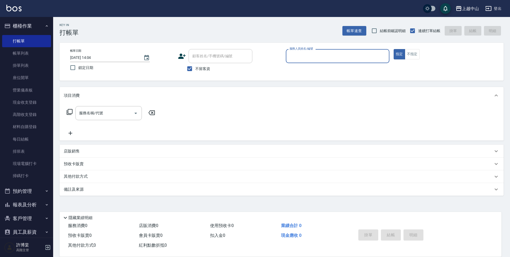
drag, startPoint x: 190, startPoint y: 69, endPoint x: 199, endPoint y: 62, distance: 11.6
click at [190, 69] on input "不留客資" at bounding box center [189, 68] width 11 height 11
checkbox input "false"
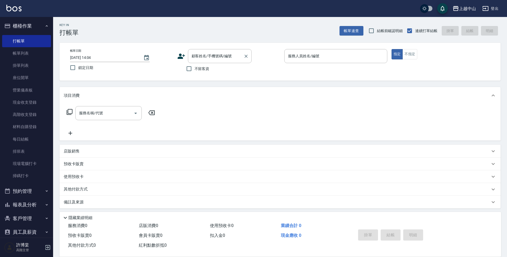
click at [205, 58] on div "顧客姓名/手機號碼/編號 顧客姓名/手機號碼/編號" at bounding box center [220, 56] width 64 height 14
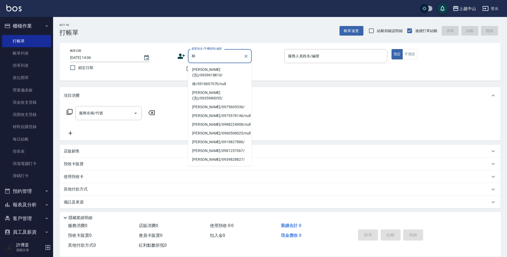
click at [207, 67] on li "[PERSON_NAME](洗)/0939618810/" at bounding box center [220, 72] width 64 height 14
type input "[PERSON_NAME](洗)/0939618810/"
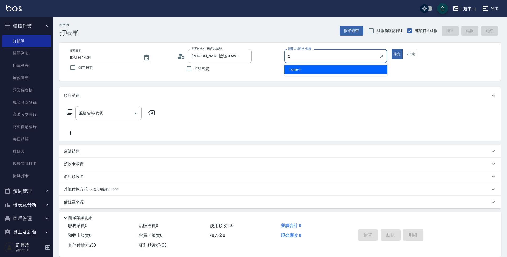
type input "Esme-2"
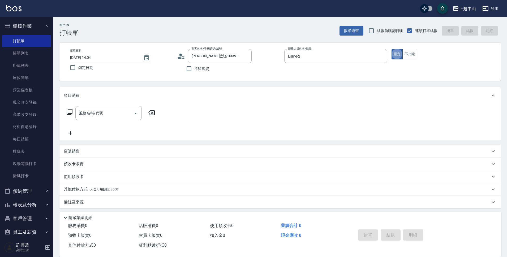
type button "true"
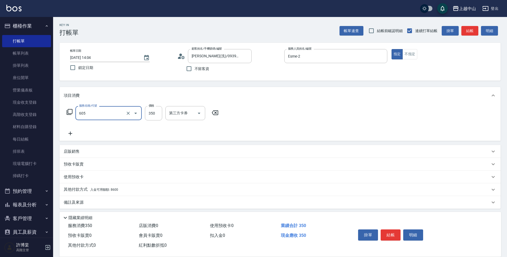
type input "洗髮 (女)(605)"
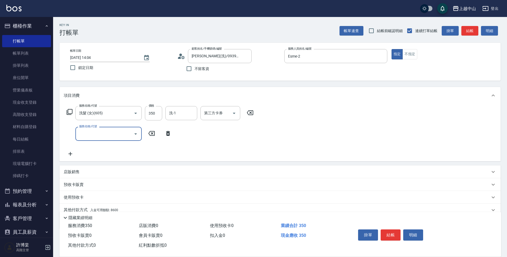
scroll to position [23, 0]
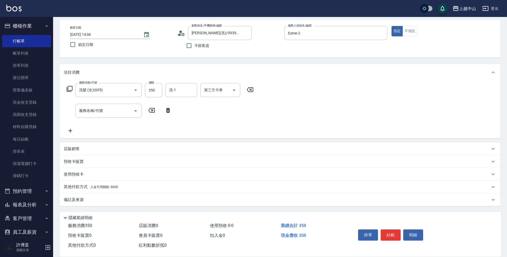
click at [125, 189] on div "其他付款方式 入金可用餘額: 8600" at bounding box center [277, 187] width 426 height 6
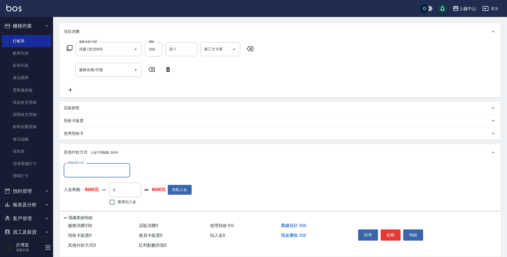
scroll to position [75, 0]
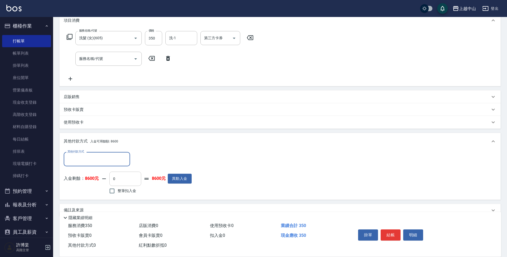
click at [138, 182] on input "0" at bounding box center [125, 179] width 32 height 14
type input "350"
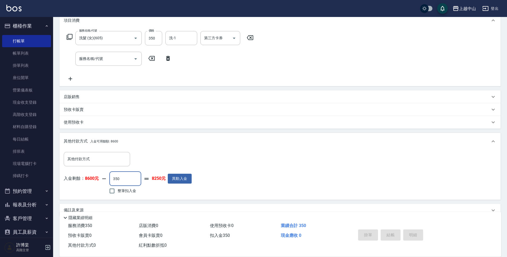
type input "[DATE] 16:19"
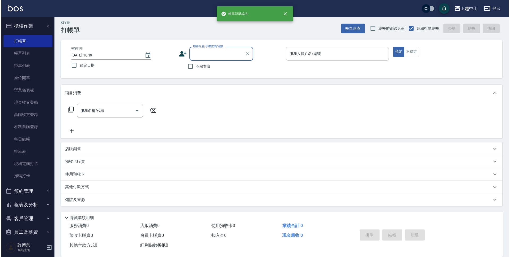
scroll to position [0, 0]
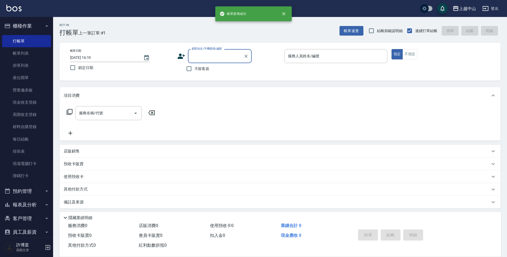
click at [202, 55] on input "顧客姓名/手機號碼/編號" at bounding box center [215, 56] width 51 height 9
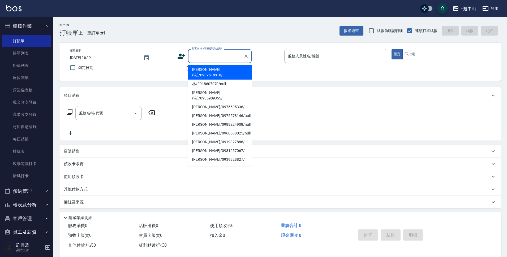
click at [207, 68] on li "[PERSON_NAME](洗)/0939618810/" at bounding box center [220, 72] width 64 height 14
type input "[PERSON_NAME](洗)/0939618810/"
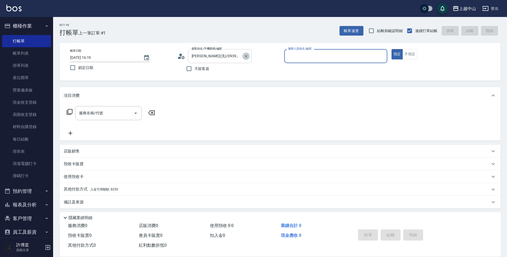
click at [246, 56] on icon "Clear" at bounding box center [246, 56] width 3 height 3
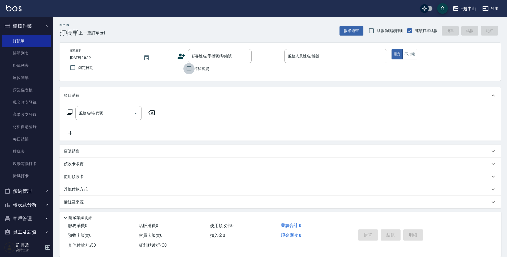
click at [188, 70] on input "不留客資" at bounding box center [188, 68] width 11 height 11
checkbox input "true"
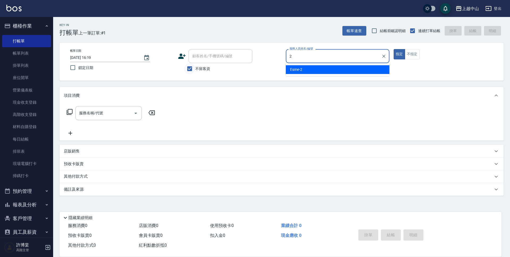
type input "Esme-2"
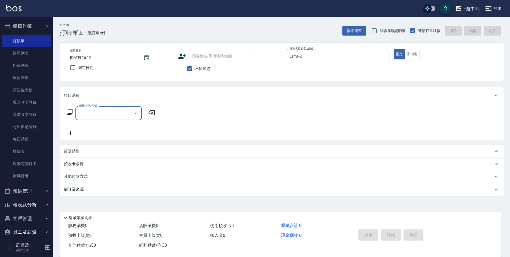
click at [139, 146] on div "項目消費 服務名稱/代號 服務名稱/代號 店販銷售 服務人員姓名/編號 服務人員姓名/編號 商品代號/名稱 商品代號/名稱 預收卡販賣 卡券名稱/代號 卡券名…" at bounding box center [281, 141] width 444 height 109
click at [139, 151] on div "店販銷售" at bounding box center [278, 152] width 429 height 6
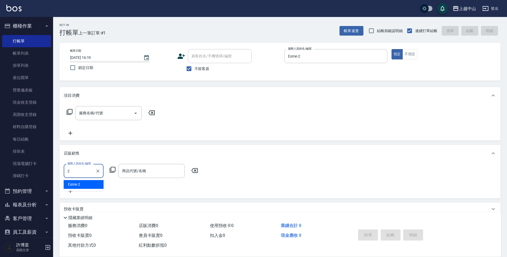
type input "Esme-2"
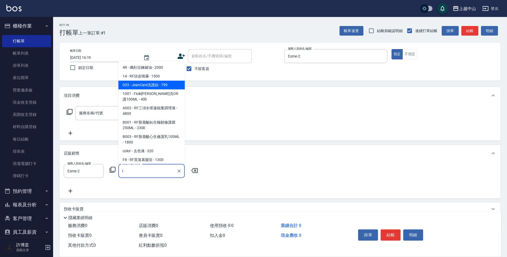
drag, startPoint x: 182, startPoint y: 73, endPoint x: 182, endPoint y: 81, distance: 7.4
click at [182, 81] on ul "4R - 纖杜拉鍊鍵油 - 2000 14 - RF頭皮噴霧 - 1500 033 - JeanCare洗護組 - 799 1001 - Fiole[PERS…" at bounding box center [151, 112] width 66 height 103
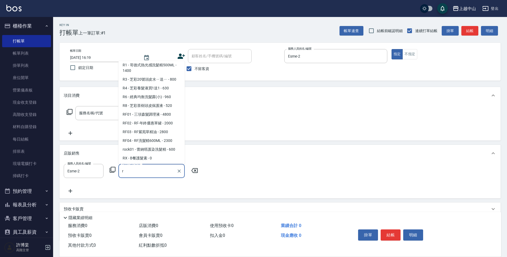
scroll to position [427, 0]
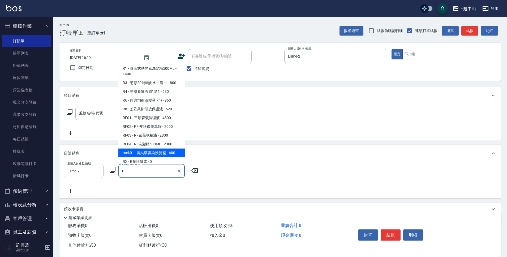
click at [165, 150] on span "rock01 - 蕾納塔護染洗髮精 - 600" at bounding box center [151, 153] width 66 height 9
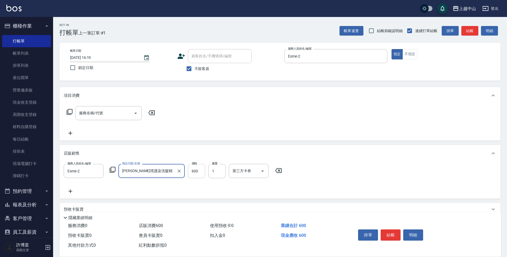
type input "[PERSON_NAME]塔護染洗髮精"
click at [195, 169] on input "600" at bounding box center [196, 171] width 17 height 14
type input "540"
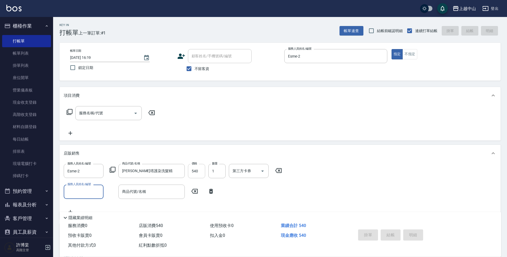
type input "[DATE] 16:20"
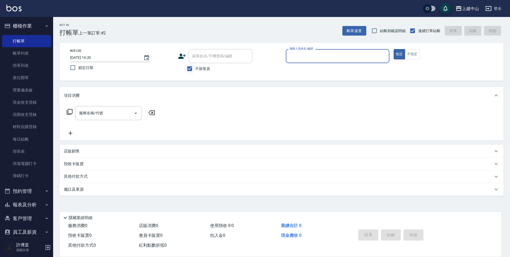
click at [191, 69] on input "不留客資" at bounding box center [189, 68] width 11 height 11
checkbox input "false"
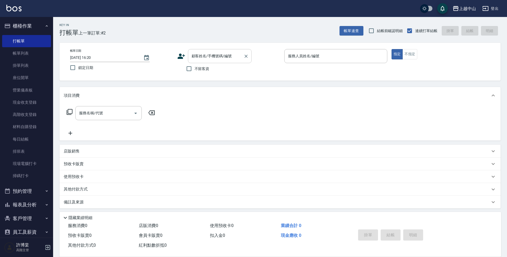
click at [196, 62] on div "顧客姓名/手機號碼/編號" at bounding box center [220, 56] width 64 height 14
type input "v"
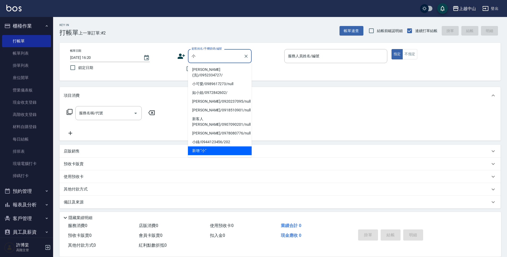
click at [219, 68] on li "[PERSON_NAME](洗)/0952334727/" at bounding box center [220, 72] width 64 height 14
type input "[PERSON_NAME](洗)/0952334727/"
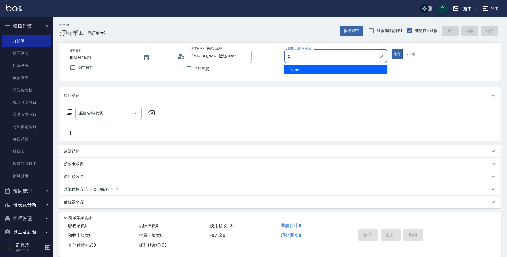
type input "Esme-2"
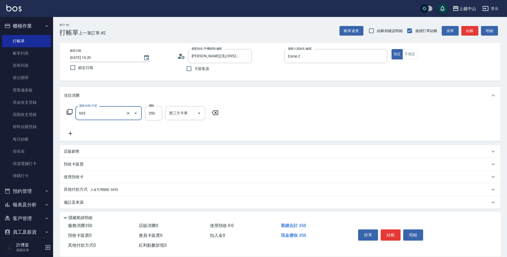
type input "洗髮 (女)(605)"
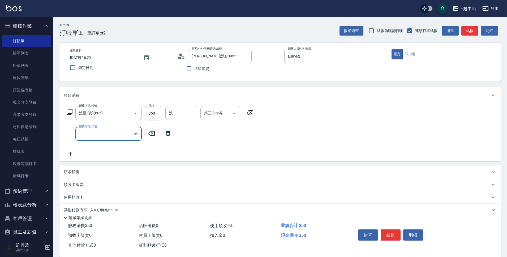
scroll to position [23, 0]
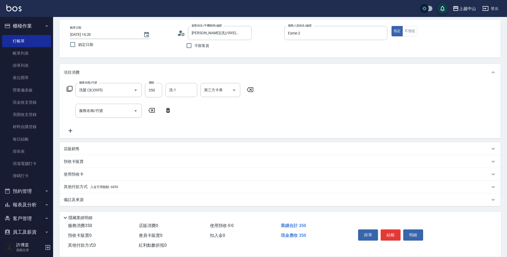
click at [121, 187] on div "其他付款方式 入金可用餘額: 6850" at bounding box center [277, 187] width 426 height 6
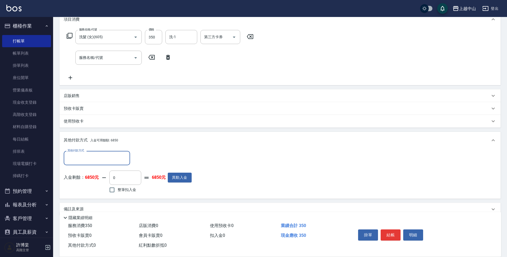
scroll to position [82, 0]
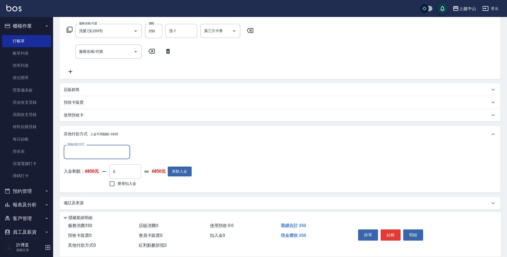
click at [125, 170] on input "0" at bounding box center [125, 172] width 32 height 14
type input "350"
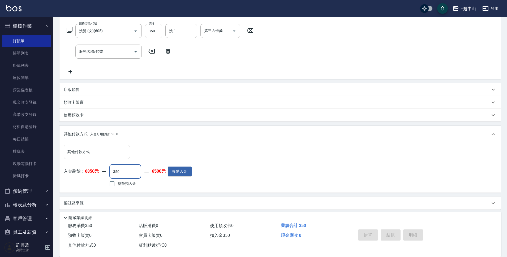
type input "[DATE] 16:22"
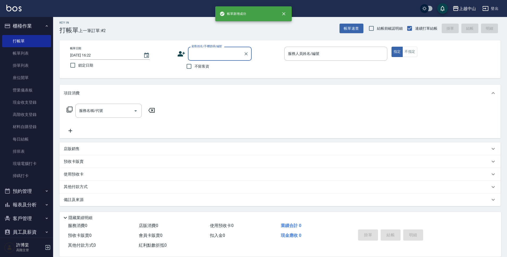
scroll to position [0, 0]
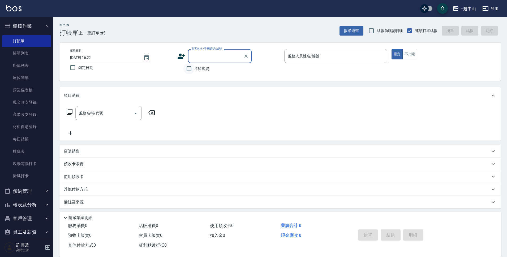
click at [188, 71] on input "不留客資" at bounding box center [188, 68] width 11 height 11
checkbox input "true"
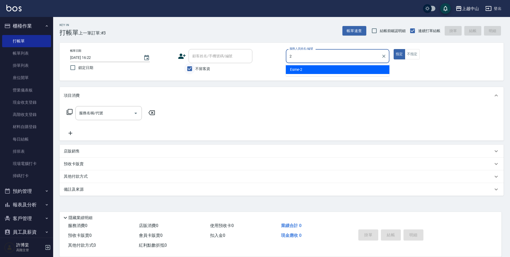
type input "Esme-2"
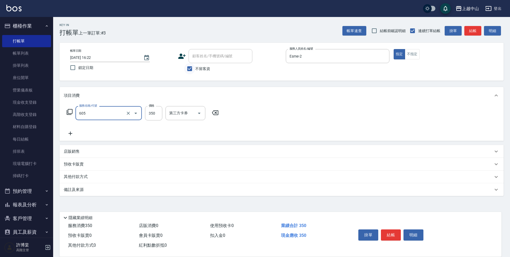
type input "洗髮 (女)(605)"
type input "500"
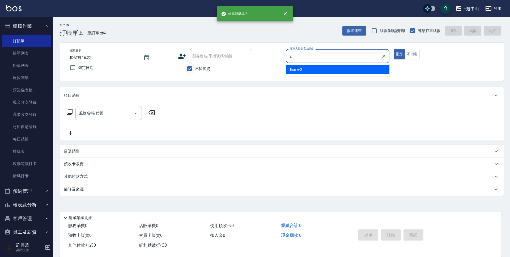
type input "Esme-2"
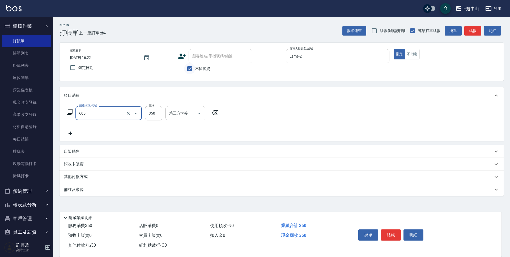
type input "洗髮 (女)(605)"
type input "400"
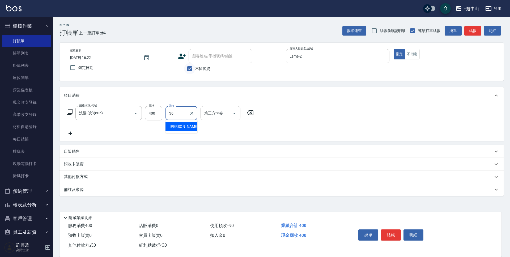
type input "薇慈-36"
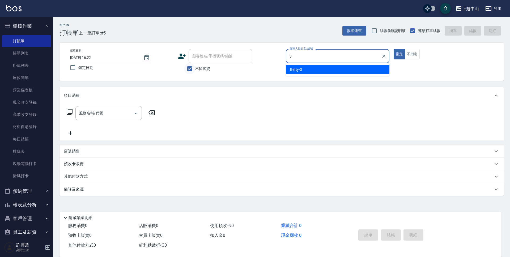
type input "Betty-3"
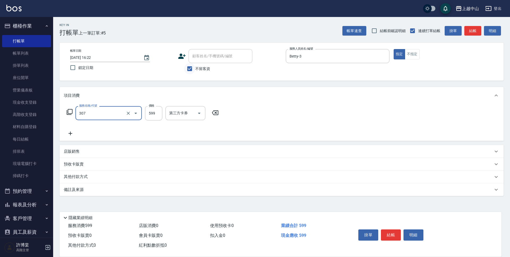
type input "森精萃角質調理髮浴(307)"
type input "650"
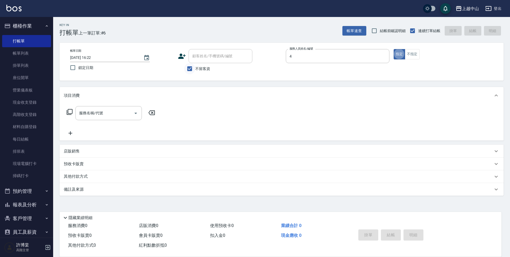
type input "NINI-4"
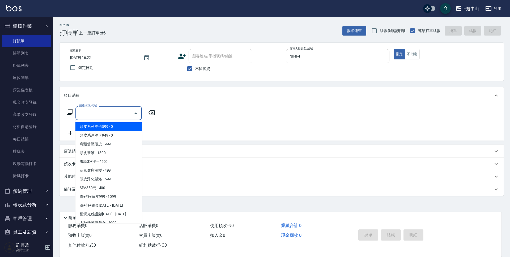
click at [111, 113] on input "服務名稱/代號" at bounding box center [105, 113] width 54 height 9
click at [109, 135] on span "頭皮系列消卡949 - 0" at bounding box center [108, 135] width 66 height 9
type input "頭皮系列消卡949(103)"
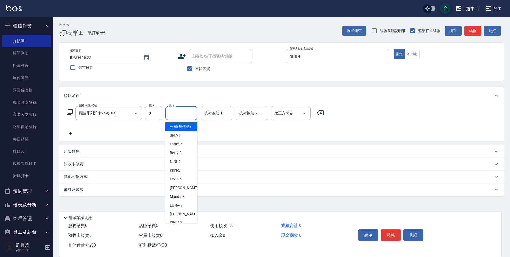
click at [187, 118] on input "洗-1" at bounding box center [181, 113] width 27 height 9
type input "[PERSON_NAME]-33"
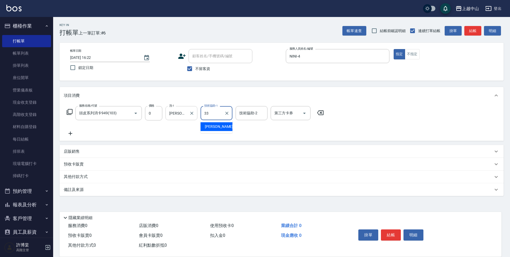
type input "[PERSON_NAME]-33"
